Goal: Task Accomplishment & Management: Use online tool/utility

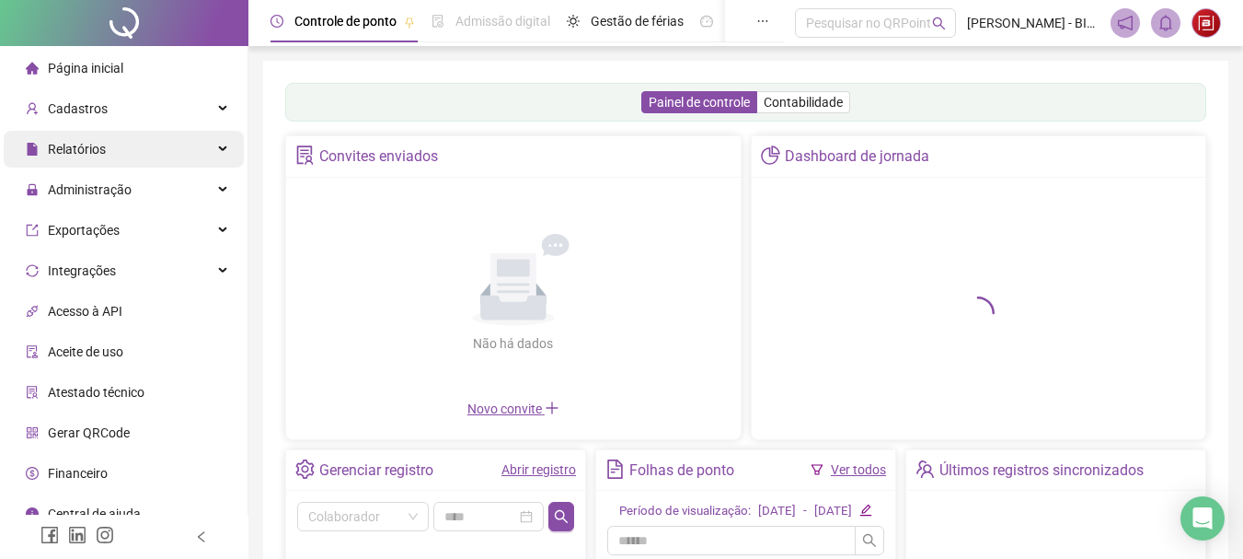
click at [177, 140] on div "Relatórios" at bounding box center [124, 149] width 240 height 37
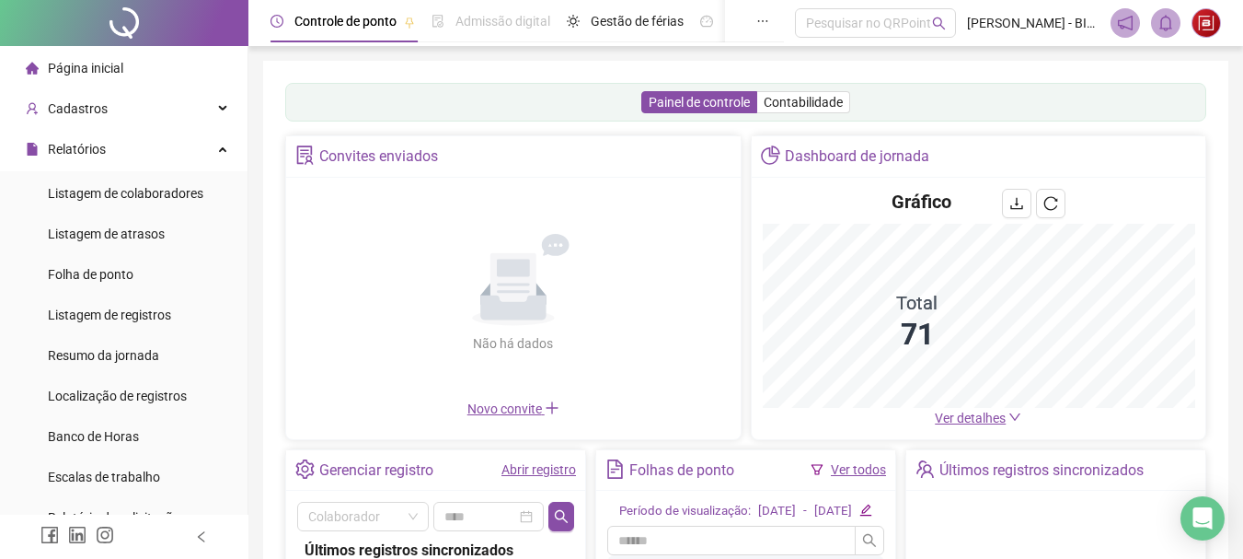
scroll to position [246, 0]
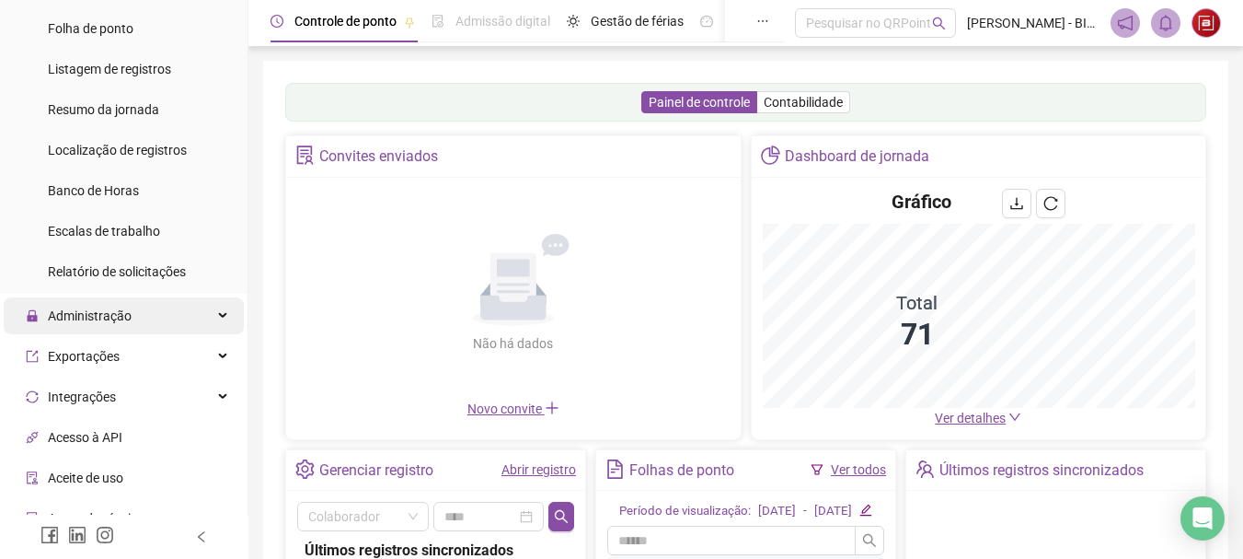
click at [162, 317] on div "Administração" at bounding box center [124, 315] width 240 height 37
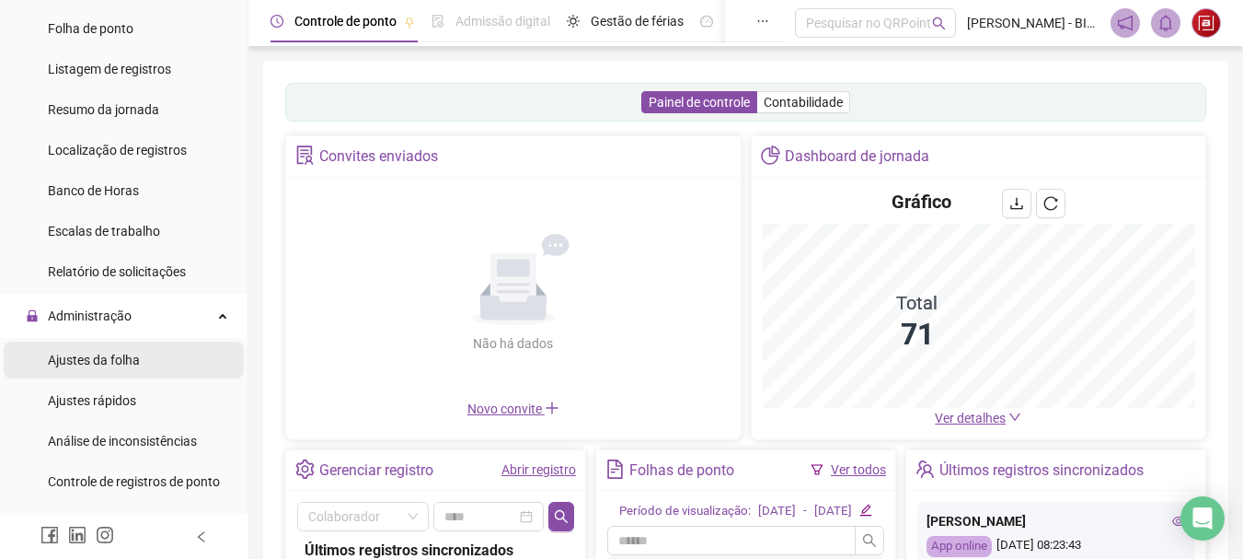
click at [140, 362] on li "Ajustes da folha" at bounding box center [124, 359] width 240 height 37
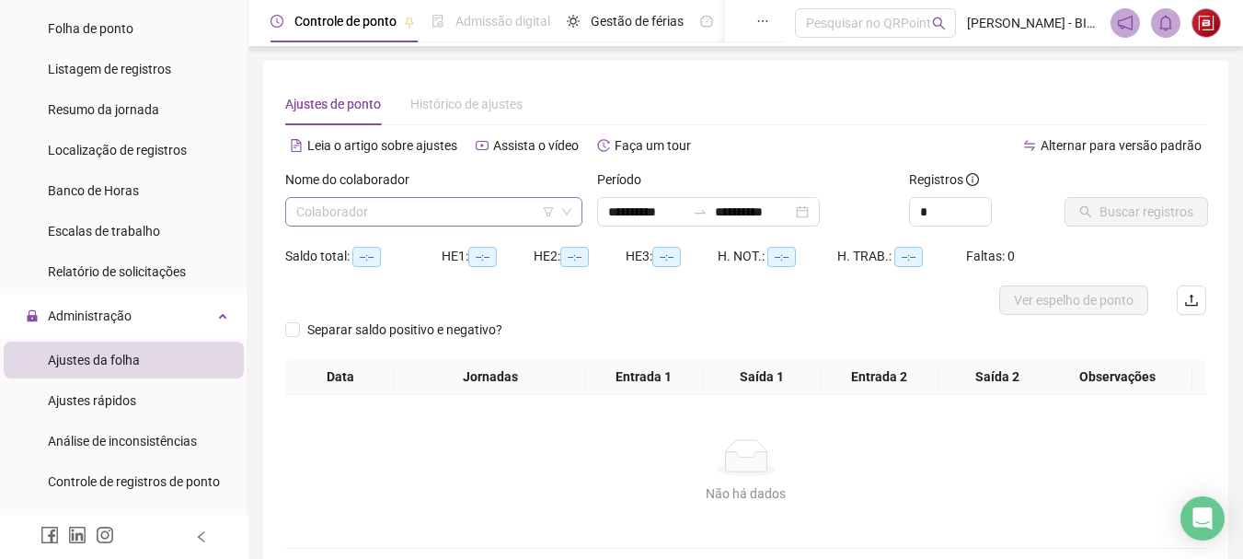
click at [400, 203] on input "search" at bounding box center [425, 212] width 259 height 28
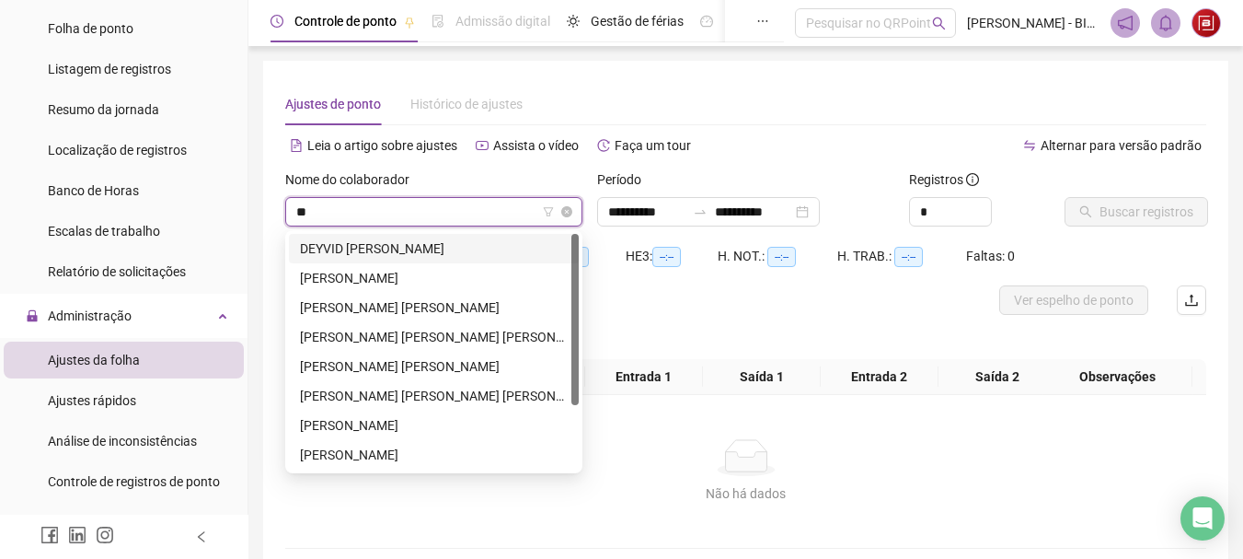
type input "***"
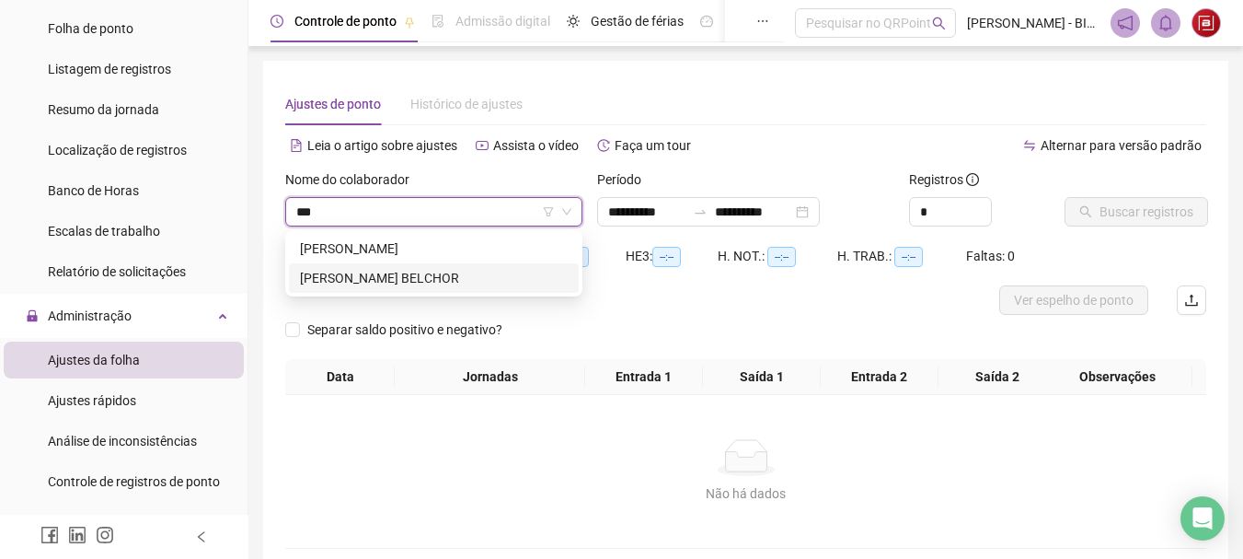
click at [421, 287] on div "[PERSON_NAME] BELCHOR" at bounding box center [434, 278] width 268 height 20
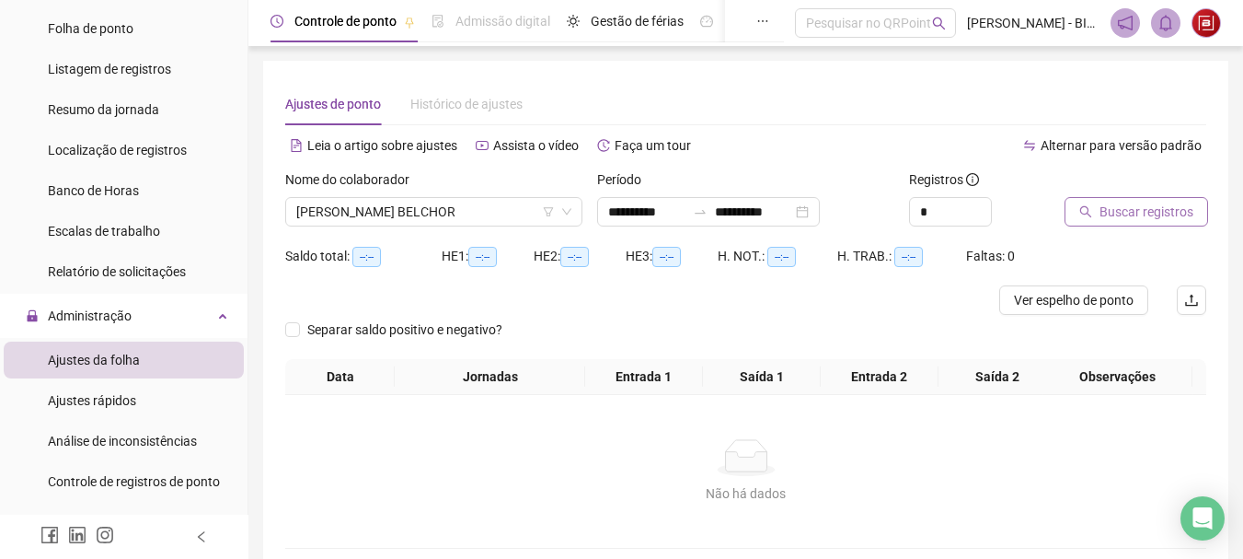
click at [1147, 211] on span "Buscar registros" at bounding box center [1147, 212] width 94 height 20
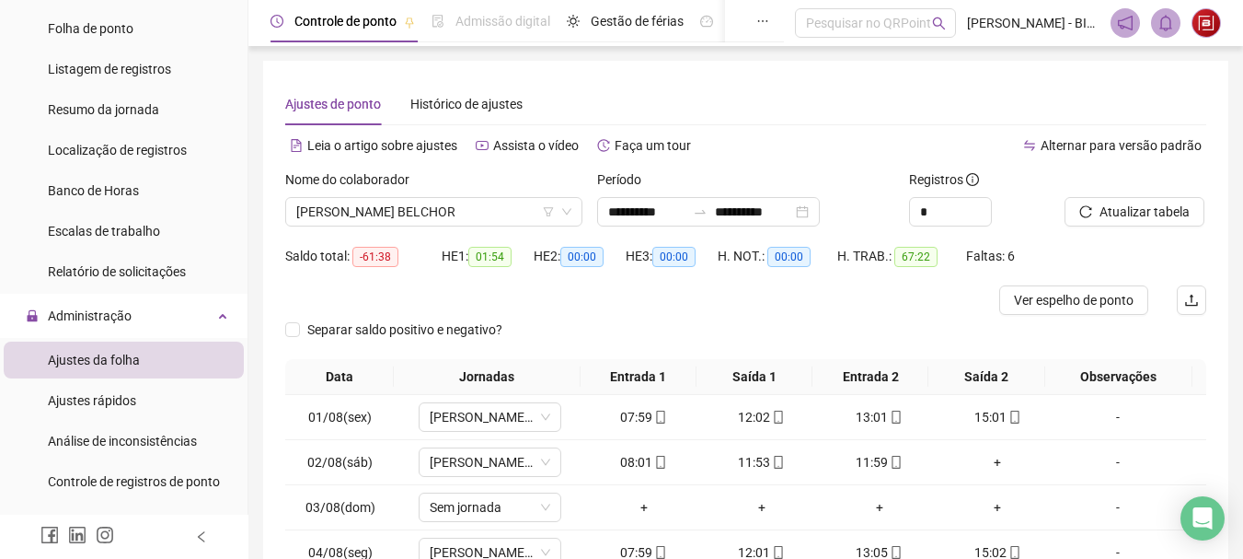
click at [936, 256] on div "H. TRAB.: 67:22" at bounding box center [901, 256] width 129 height 21
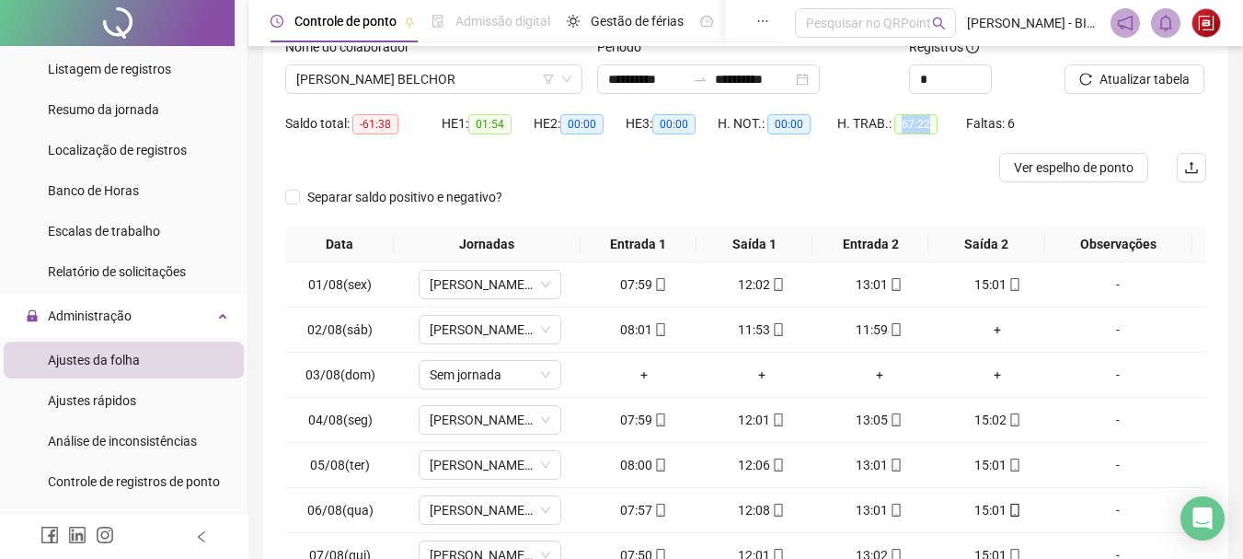
scroll to position [184, 0]
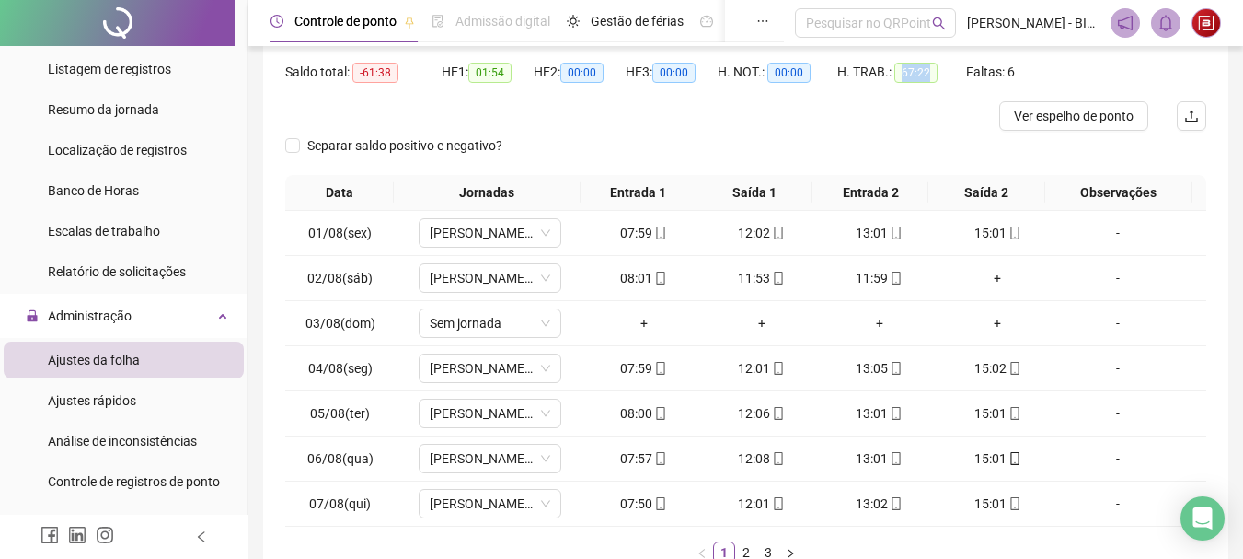
copy span "67:22"
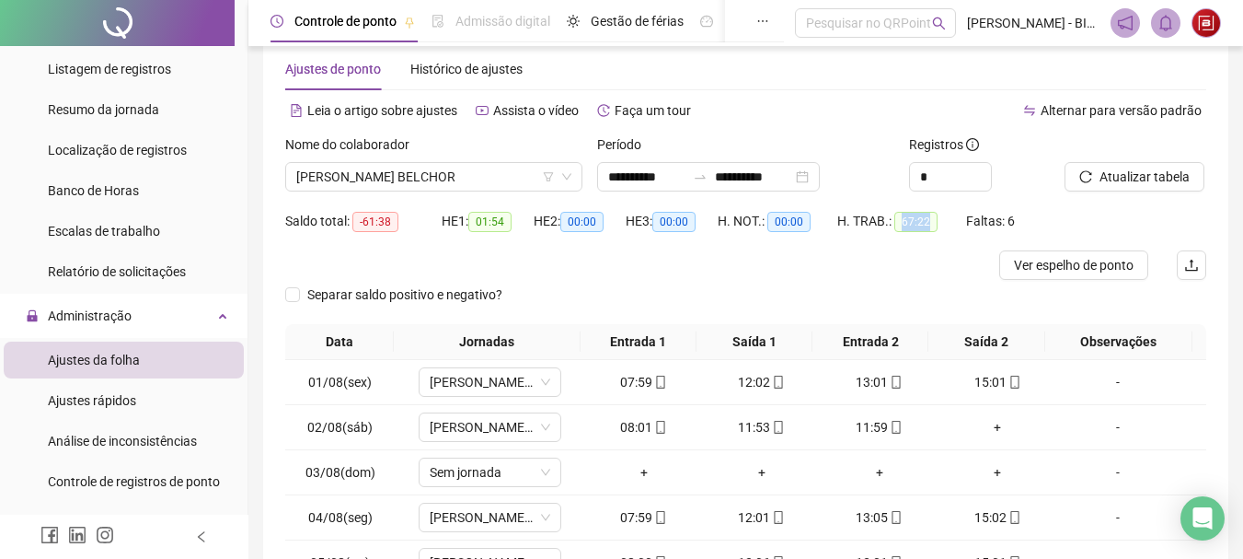
scroll to position [30, 0]
